Goal: Check status: Check status

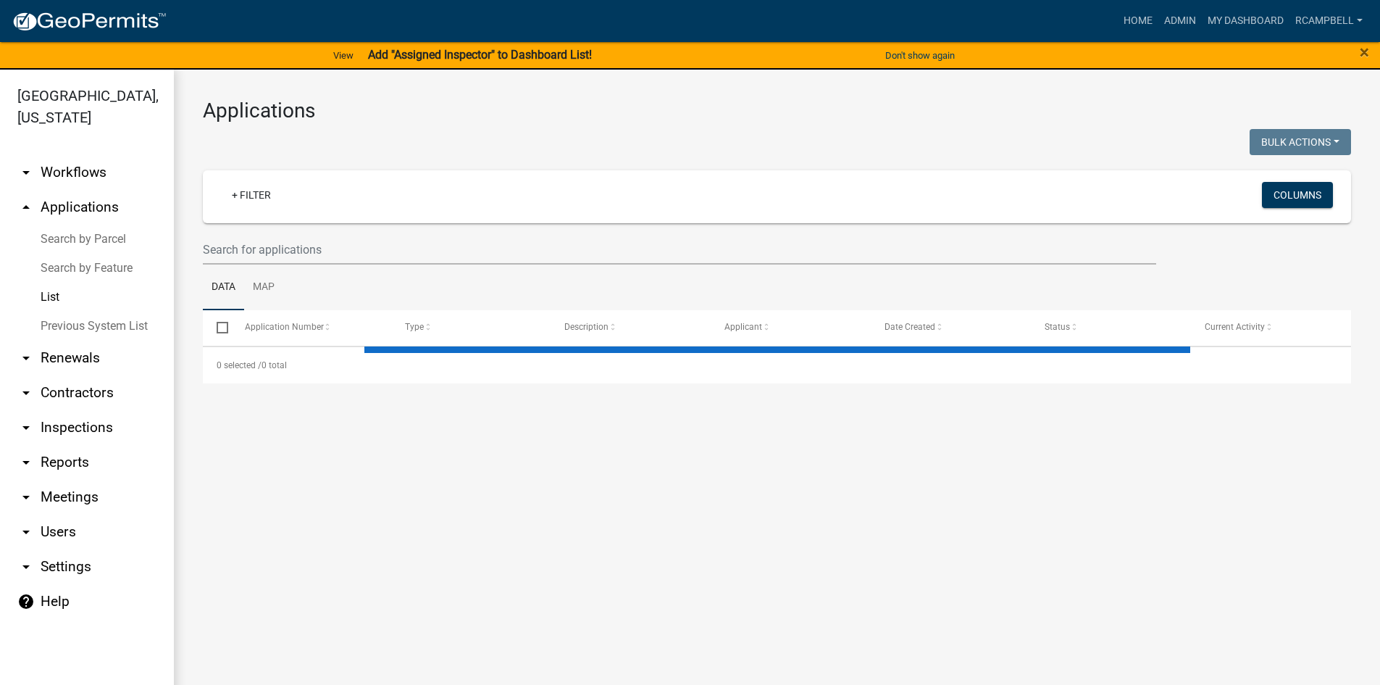
select select "3: 100"
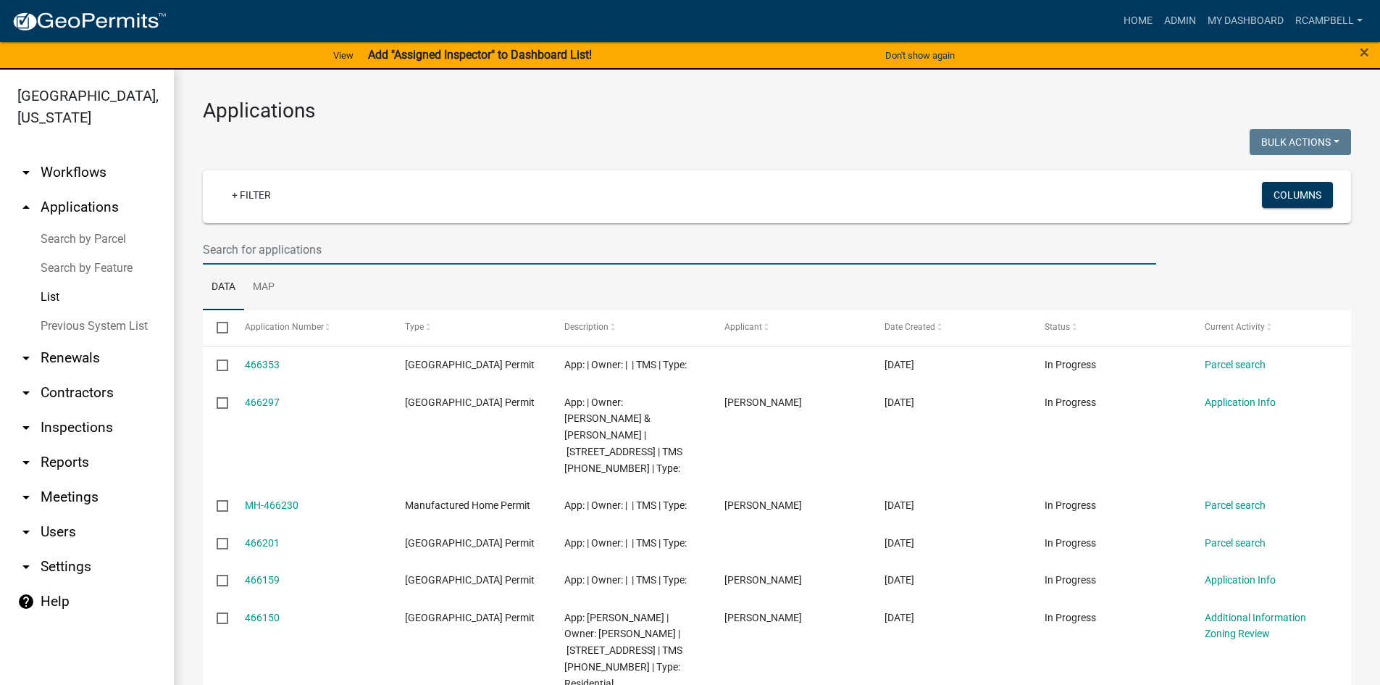
drag, startPoint x: 248, startPoint y: 244, endPoint x: 258, endPoint y: 240, distance: 10.8
click at [248, 244] on input "text" at bounding box center [679, 250] width 953 height 30
type input "[PHONE_NUMBER]"
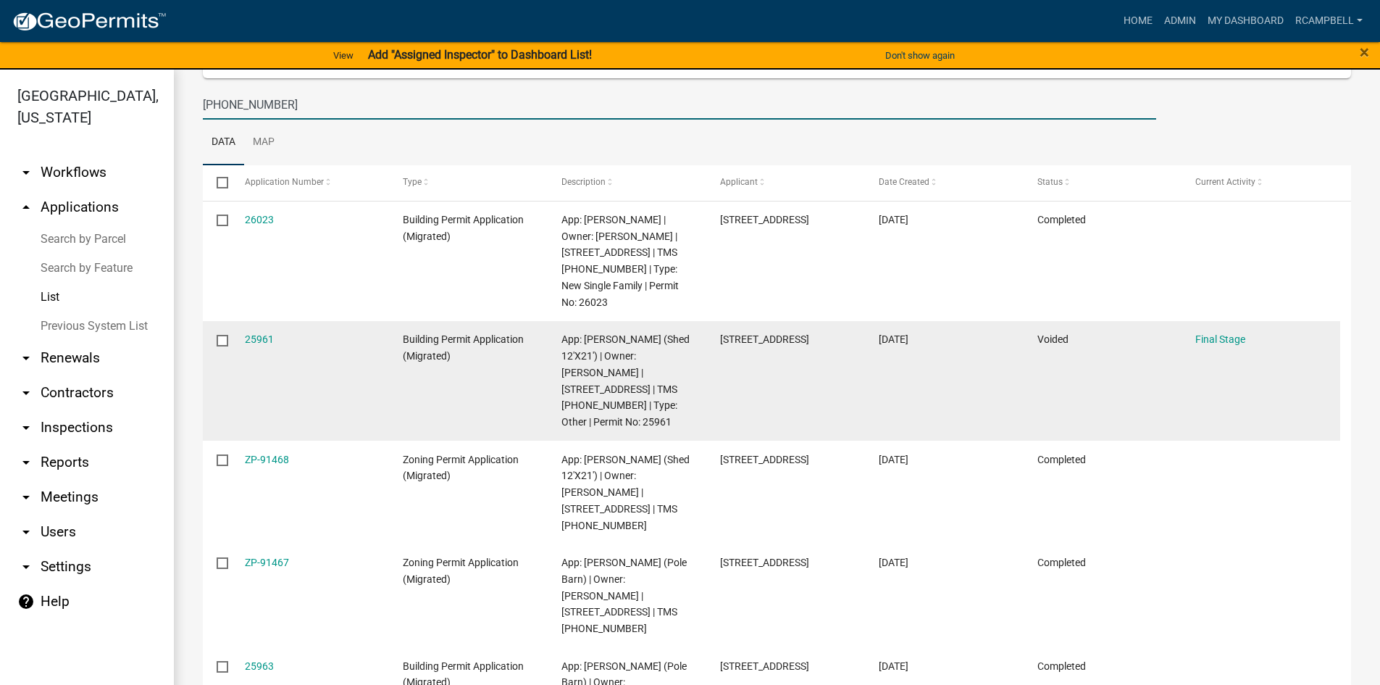
scroll to position [72, 0]
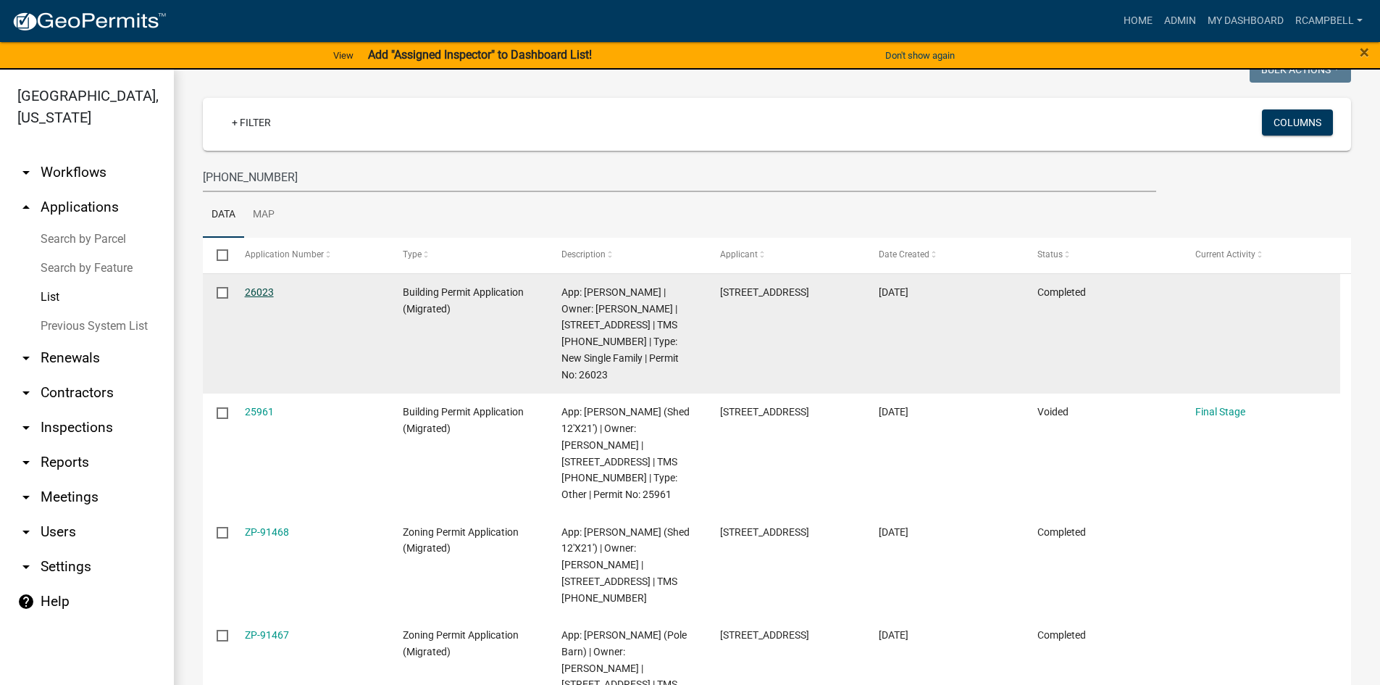
click at [264, 292] on link "26023" at bounding box center [259, 292] width 29 height 12
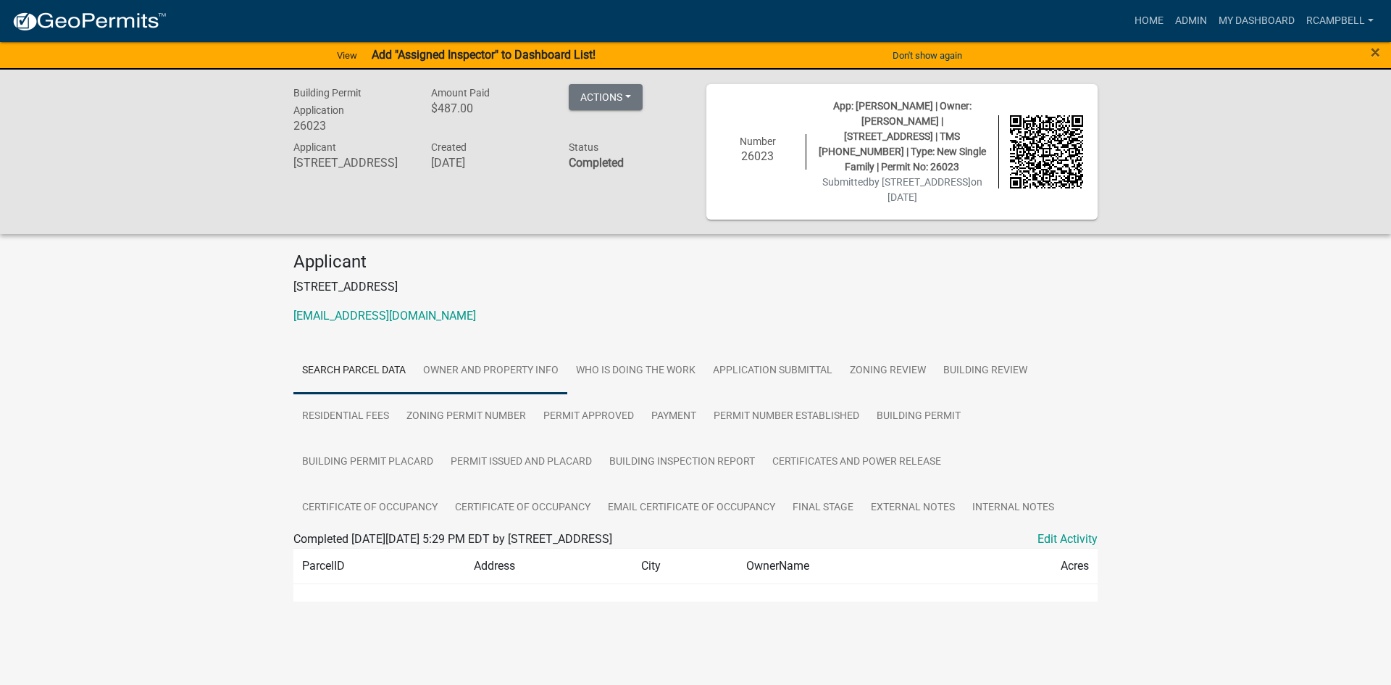
click at [506, 364] on link "Owner and Property Info" at bounding box center [490, 371] width 153 height 46
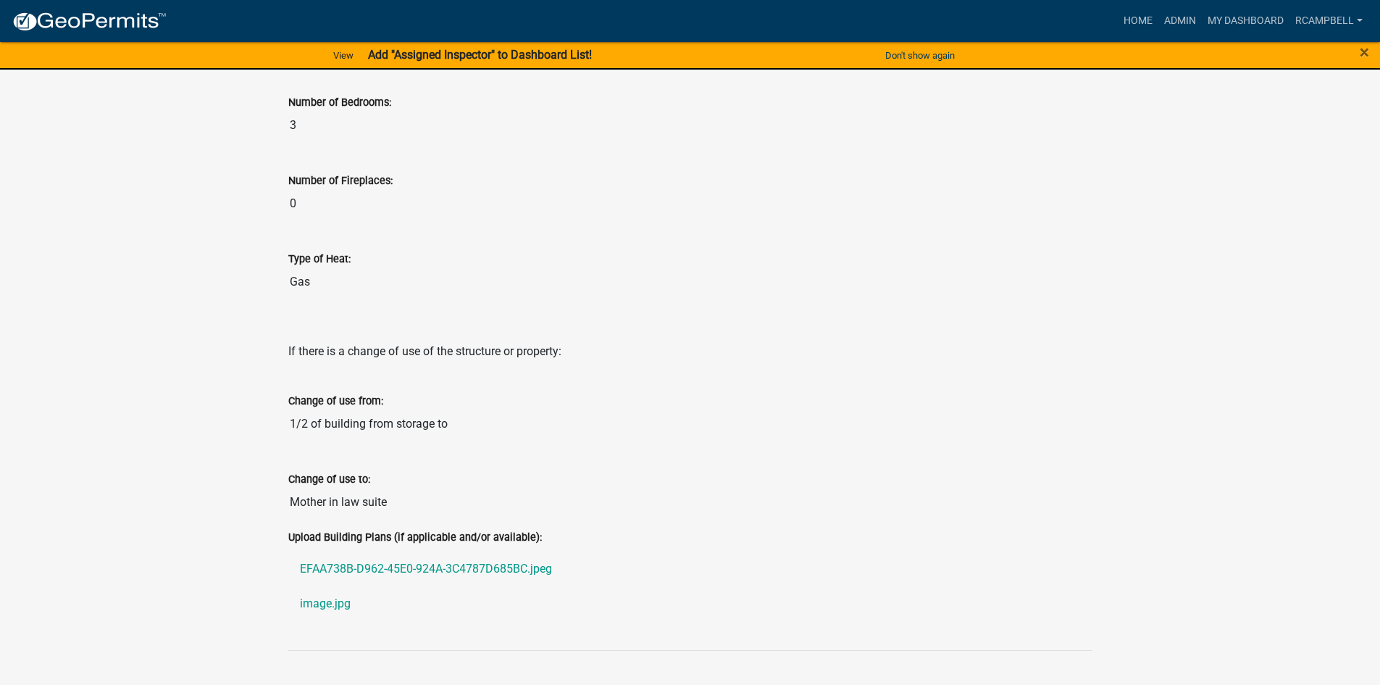
scroll to position [2970, 0]
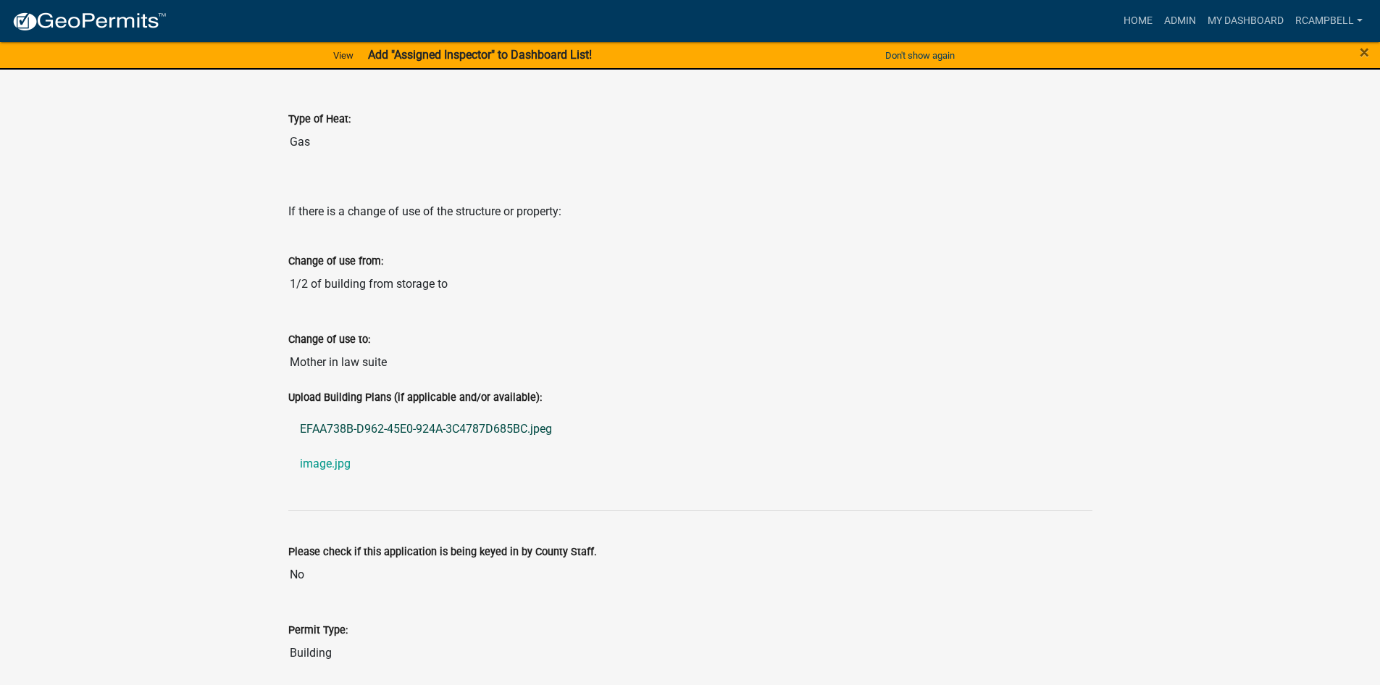
click at [364, 418] on link "EFAA738B-D962-45E0-924A-3C4787D685BC.jpeg" at bounding box center [690, 428] width 804 height 35
click at [312, 446] on link "image.jpg" at bounding box center [690, 463] width 804 height 35
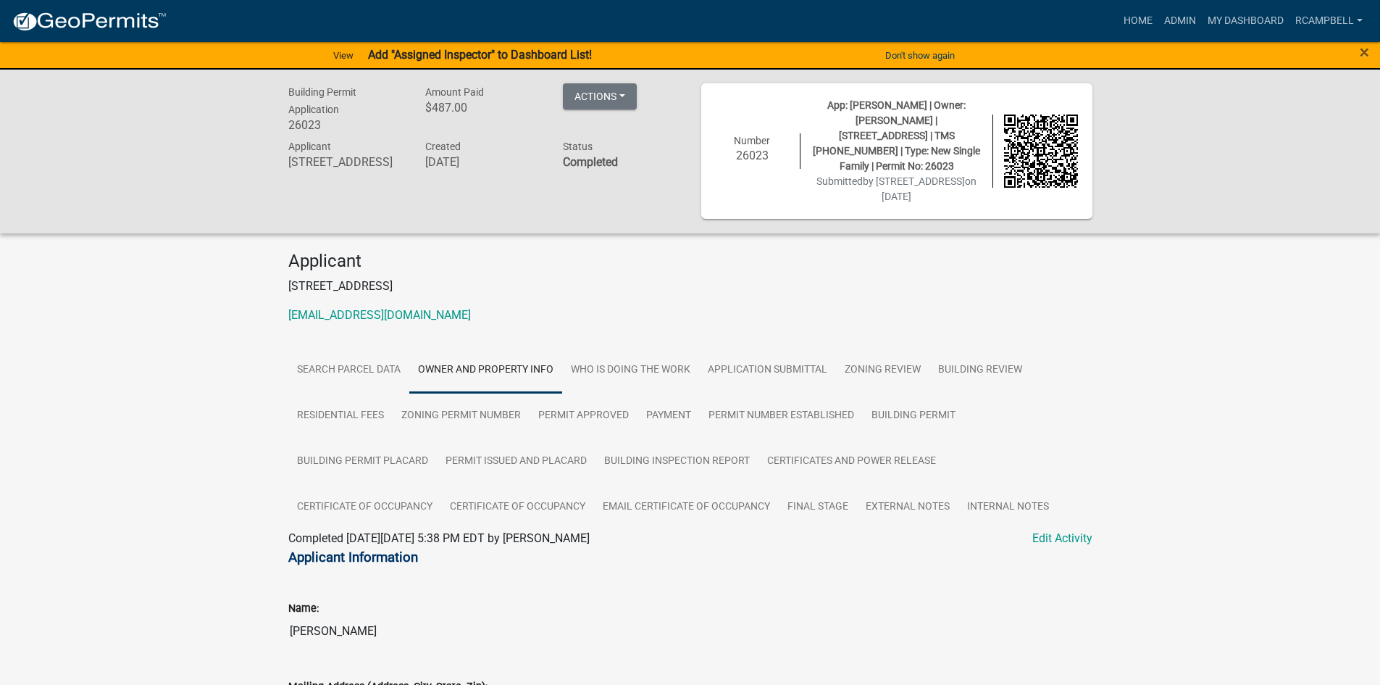
scroll to position [0, 0]
click at [504, 453] on link "Permit Issued and Placard" at bounding box center [516, 462] width 159 height 46
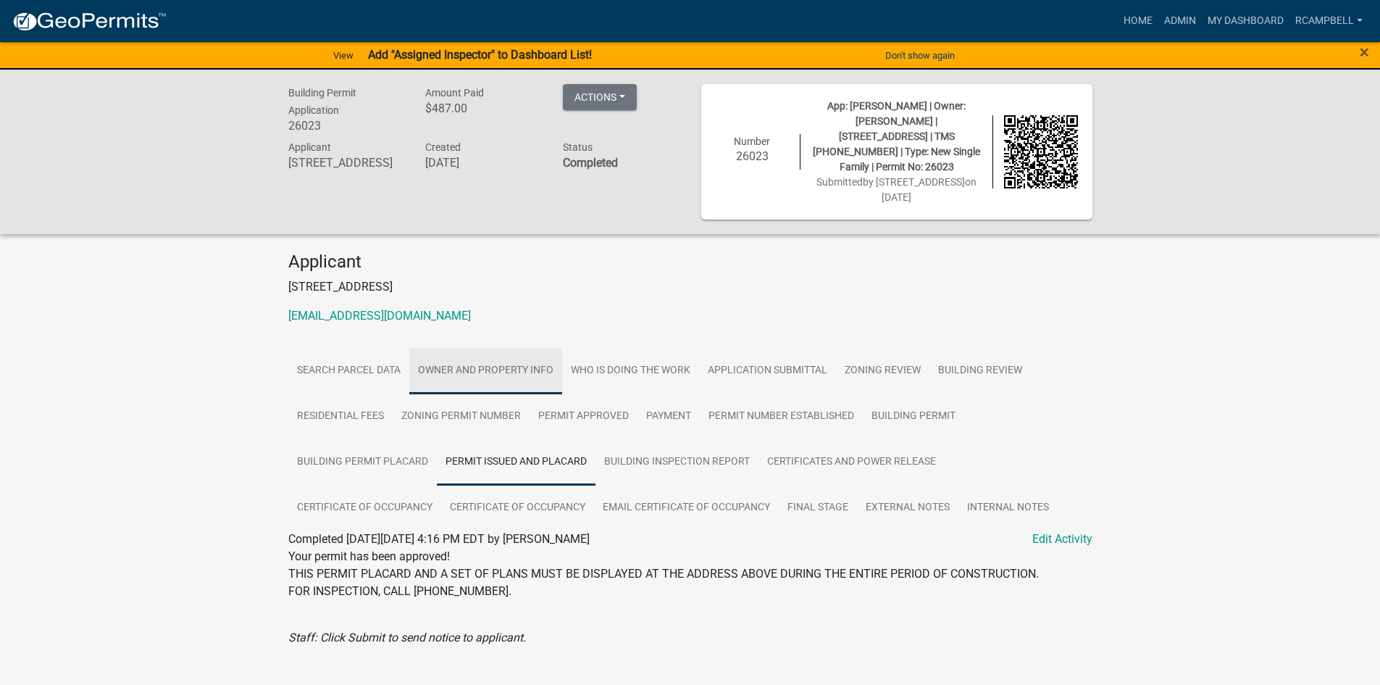
click at [502, 354] on link "Owner and Property Info" at bounding box center [485, 371] width 153 height 46
